Goal: Use online tool/utility: Use online tool/utility

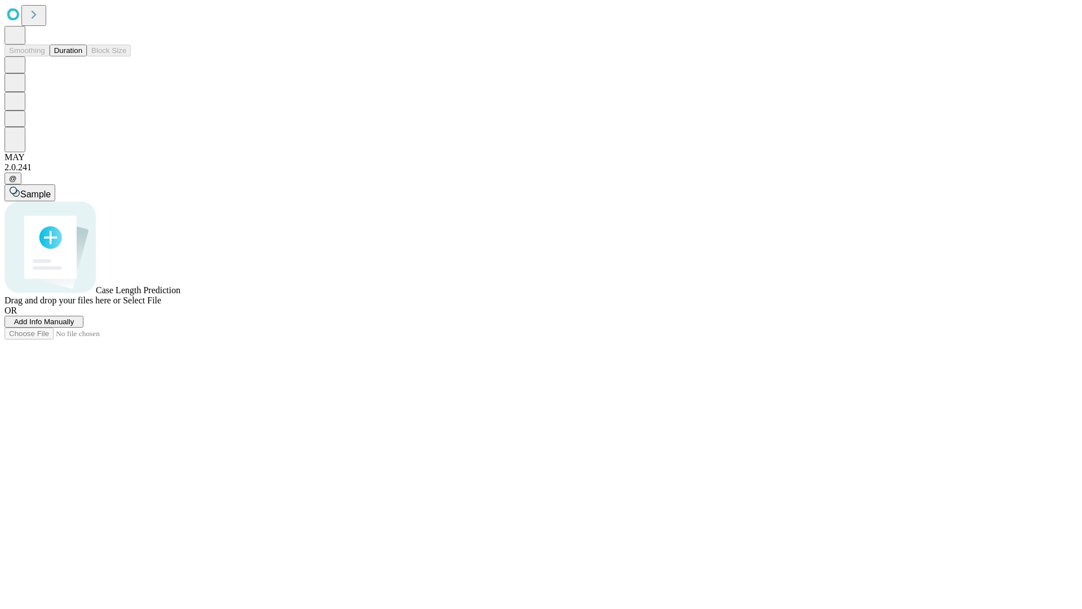
click at [82, 56] on button "Duration" at bounding box center [68, 51] width 37 height 12
click at [51, 189] on span "Sample" at bounding box center [35, 194] width 30 height 10
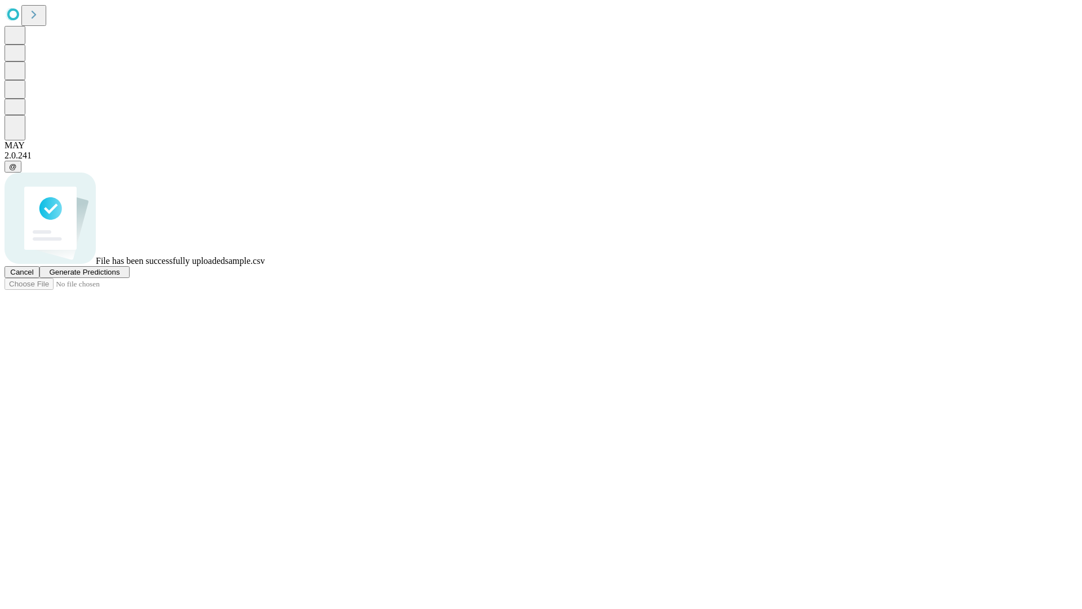
click at [119, 276] on span "Generate Predictions" at bounding box center [84, 272] width 70 height 8
